Goal: Task Accomplishment & Management: Manage account settings

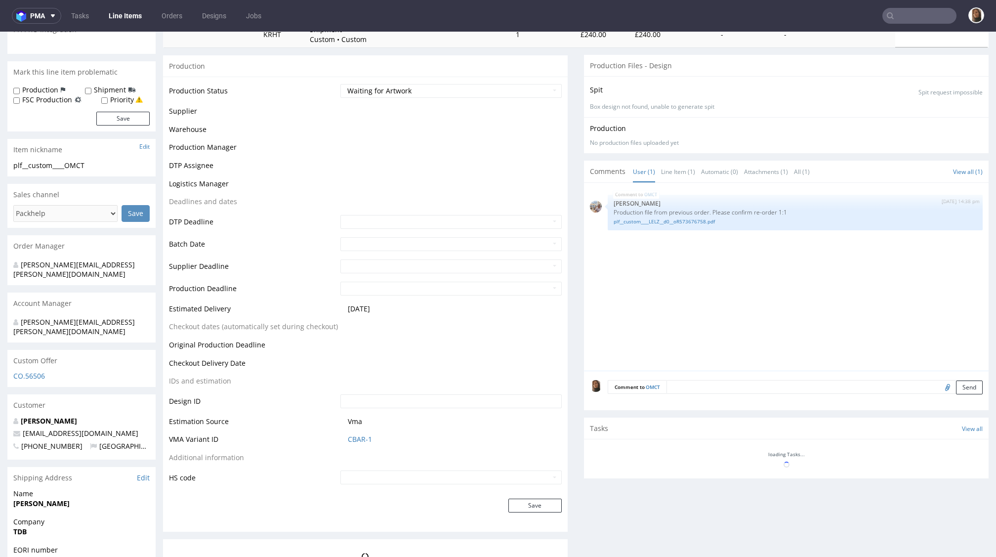
scroll to position [216, 0]
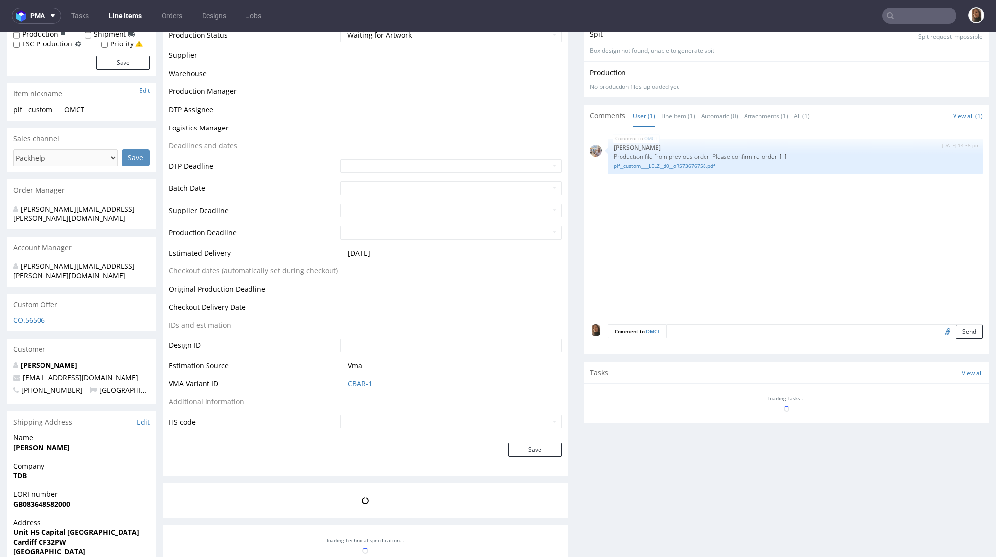
click at [671, 331] on textarea at bounding box center [824, 331] width 316 height 14
type textarea "reorder confirmed"
click at [956, 333] on button "Send" at bounding box center [969, 332] width 27 height 14
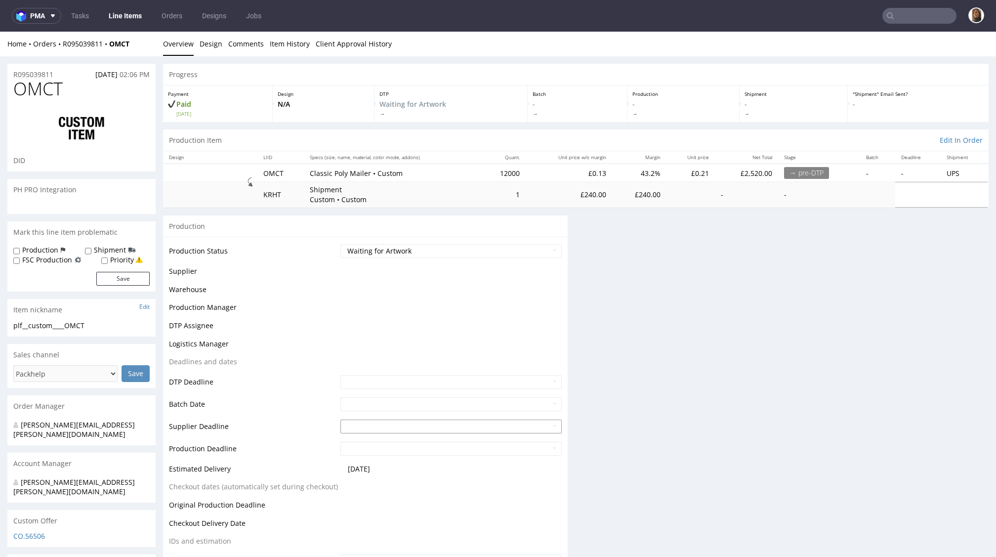
scroll to position [0, 0]
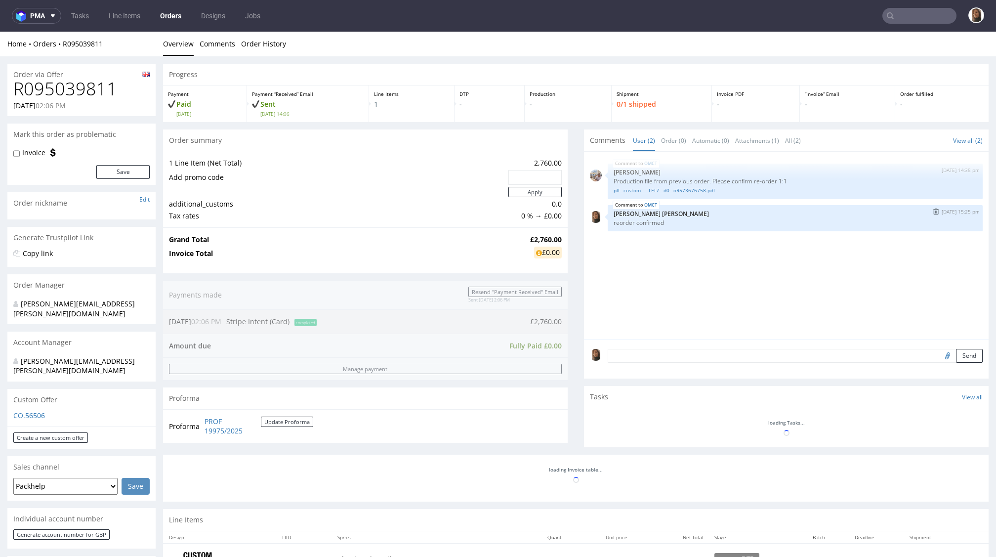
click at [930, 210] on button "submit" at bounding box center [935, 211] width 11 height 7
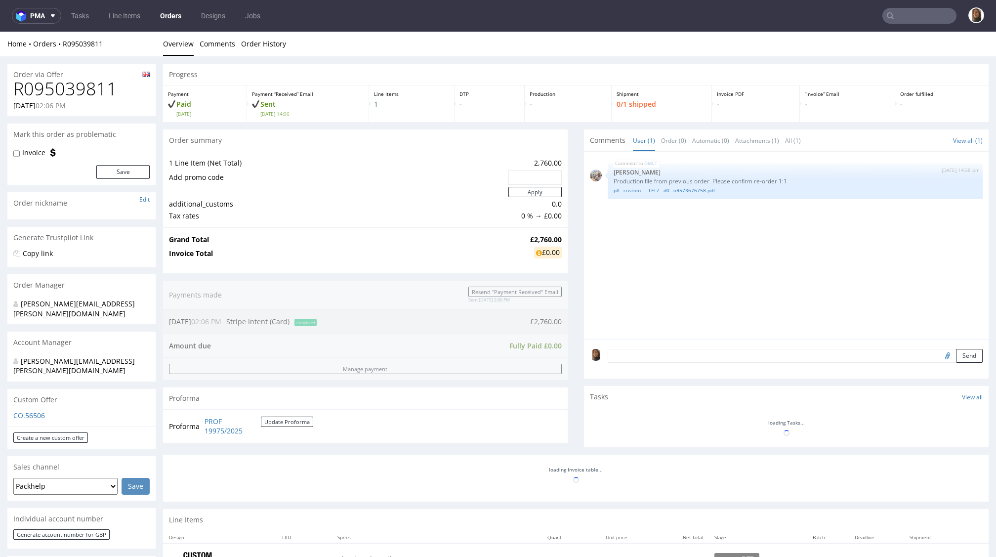
click at [657, 190] on link "plf__custom____LELZ__d0__oR573676758.pdf" at bounding box center [794, 190] width 363 height 7
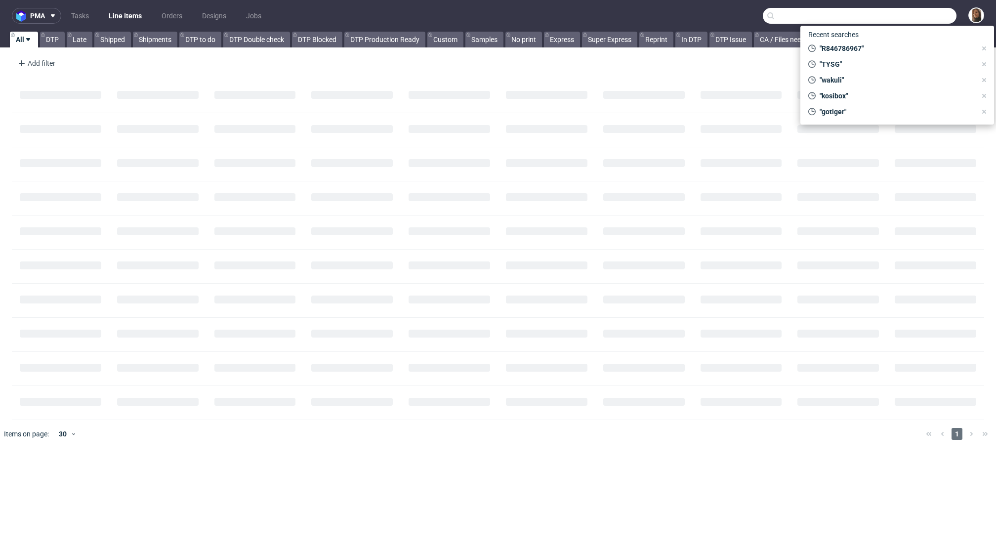
click at [922, 14] on input "text" at bounding box center [860, 16] width 194 height 16
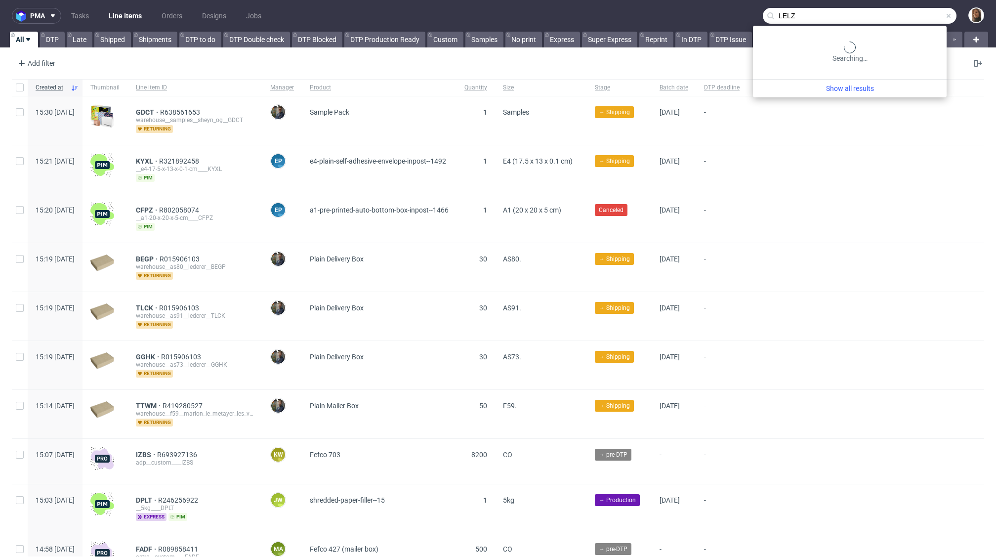
type input "LELZ"
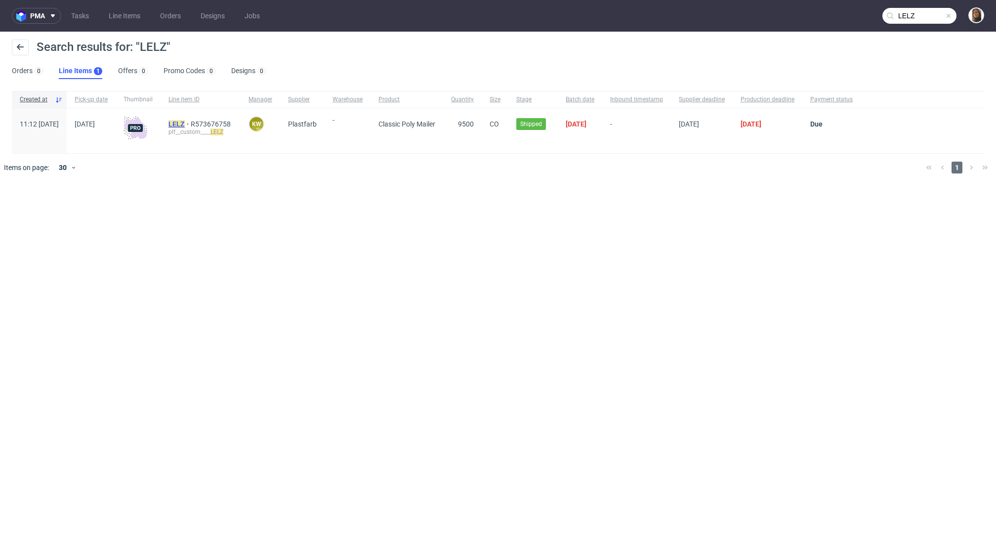
click at [185, 122] on mark "LELZ" at bounding box center [176, 124] width 16 height 8
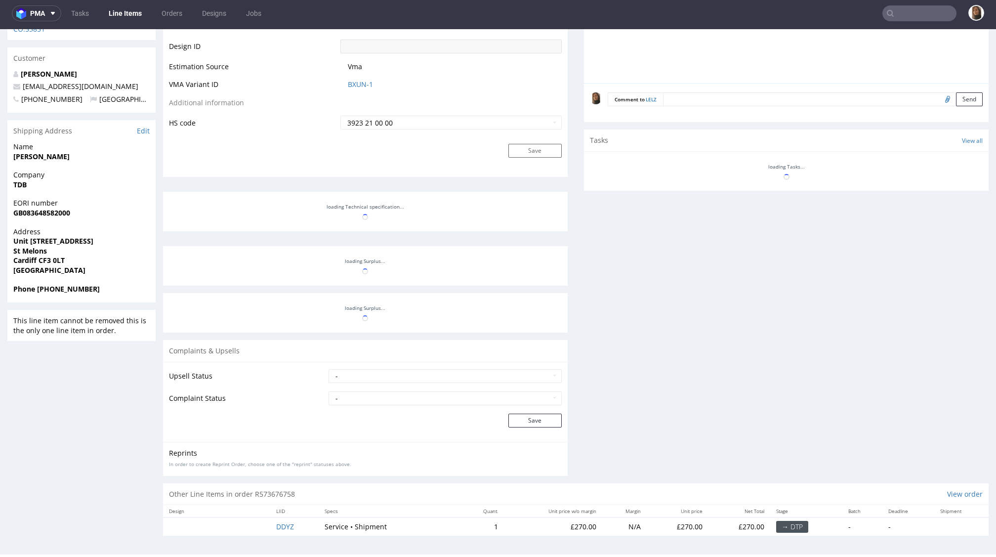
scroll to position [631, 0]
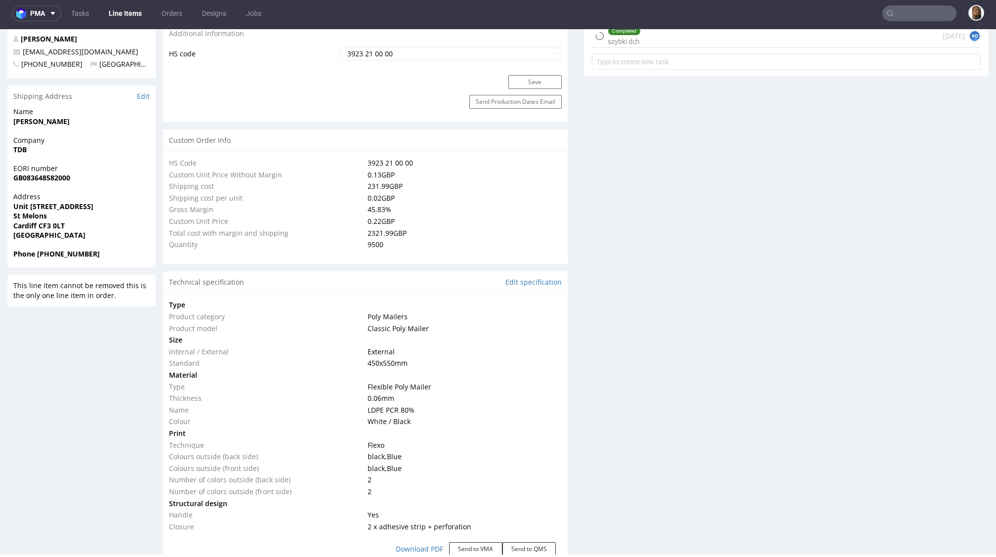
select select "in_progress"
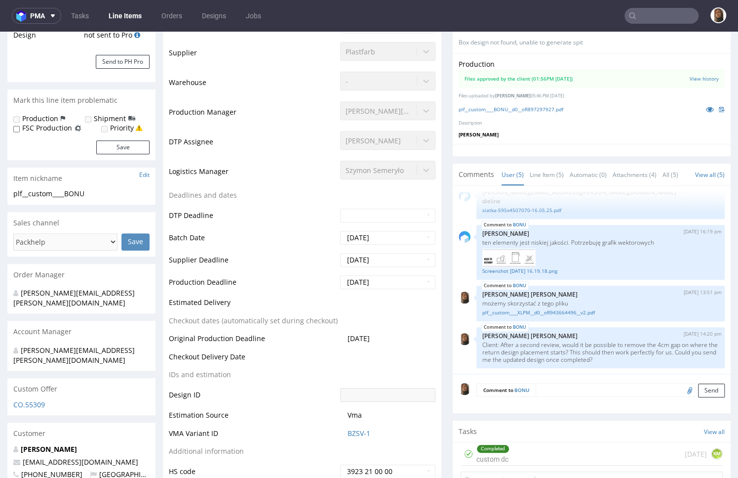
scroll to position [292, 0]
